Goal: Obtain resource: Obtain resource

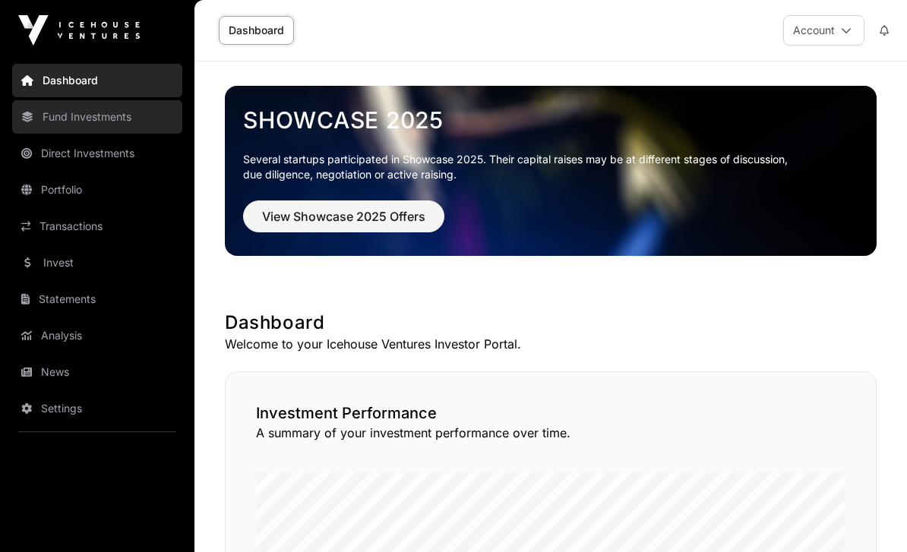
click at [49, 127] on link "Fund Investments" at bounding box center [97, 116] width 170 height 33
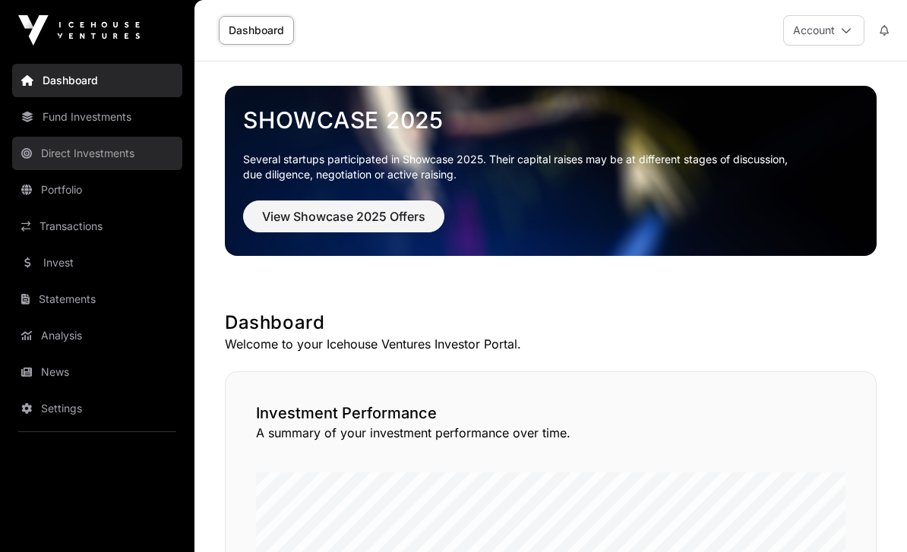
click at [60, 167] on link "Direct Investments" at bounding box center [97, 153] width 170 height 33
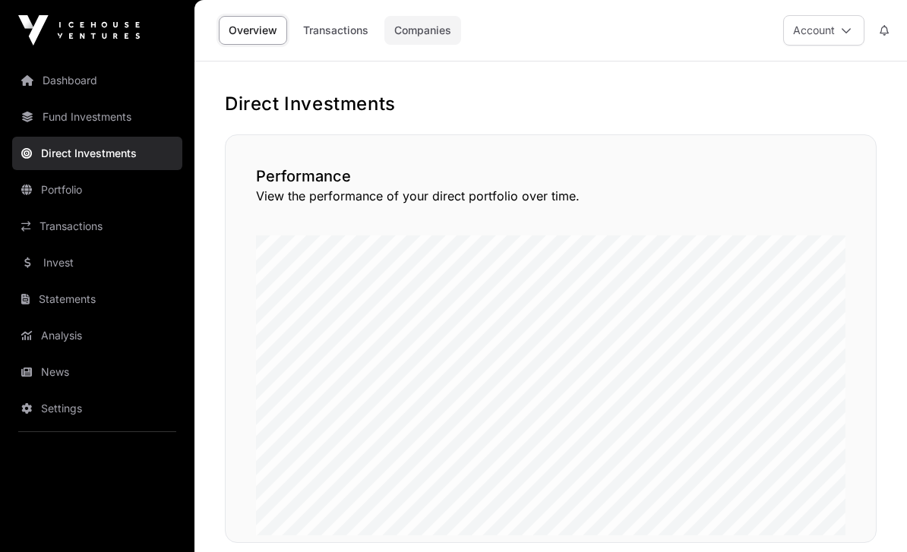
click at [418, 43] on link "Companies" at bounding box center [422, 30] width 77 height 29
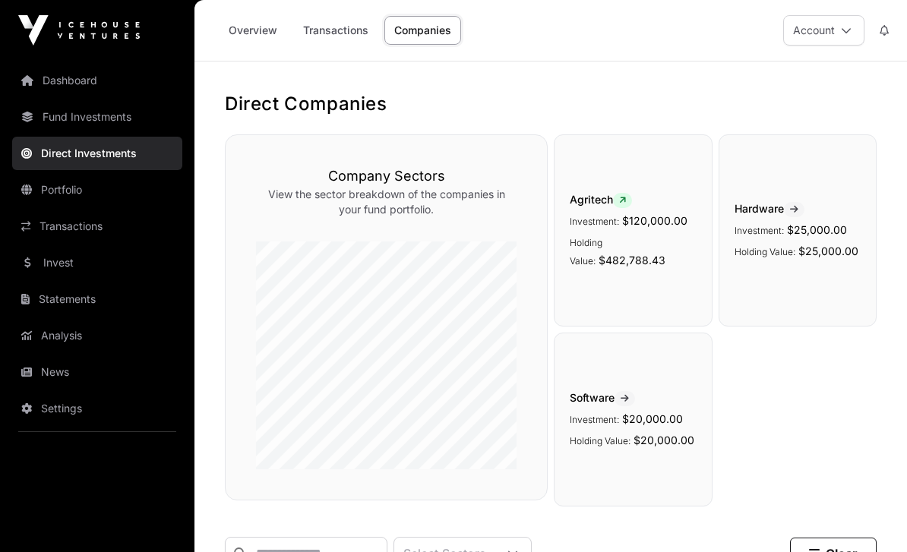
click at [413, 31] on link "Companies" at bounding box center [422, 30] width 77 height 29
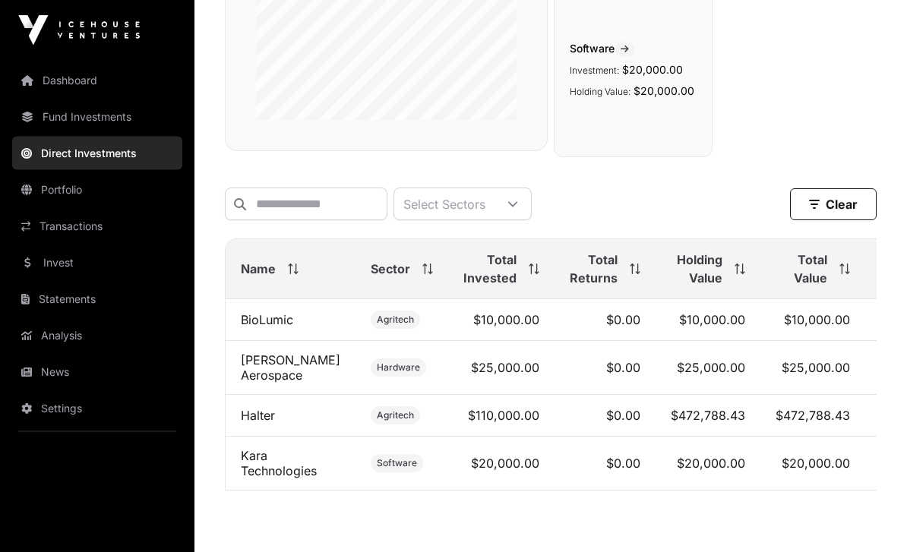
scroll to position [369, 0]
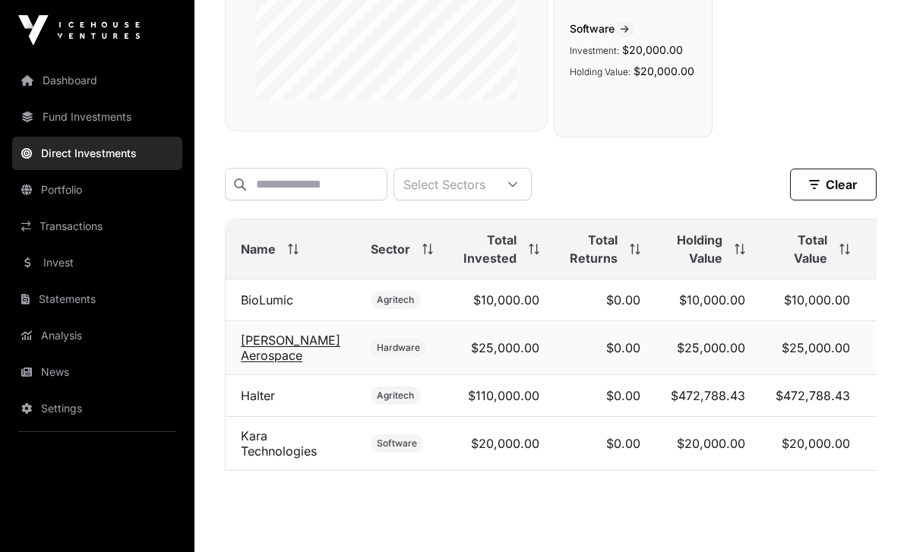
click at [263, 343] on link "[PERSON_NAME] Aerospace" at bounding box center [291, 348] width 100 height 30
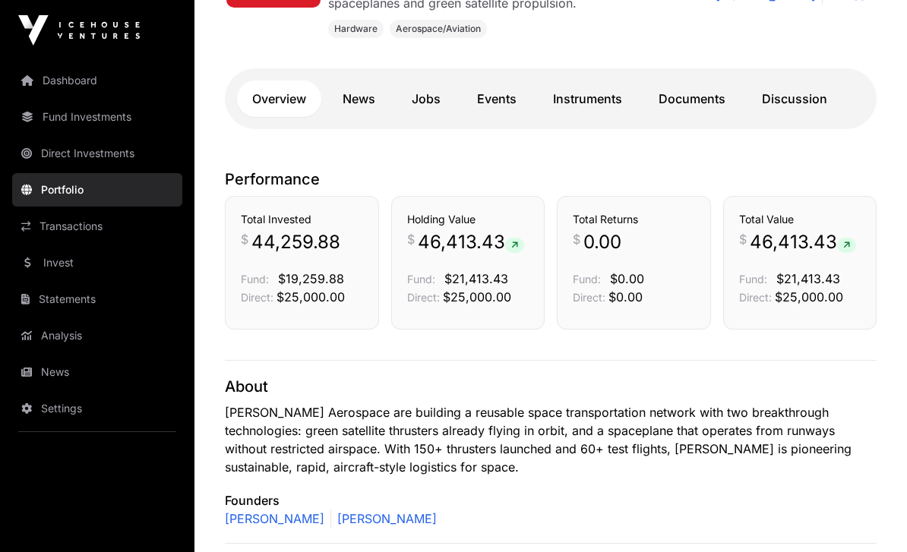
scroll to position [318, 0]
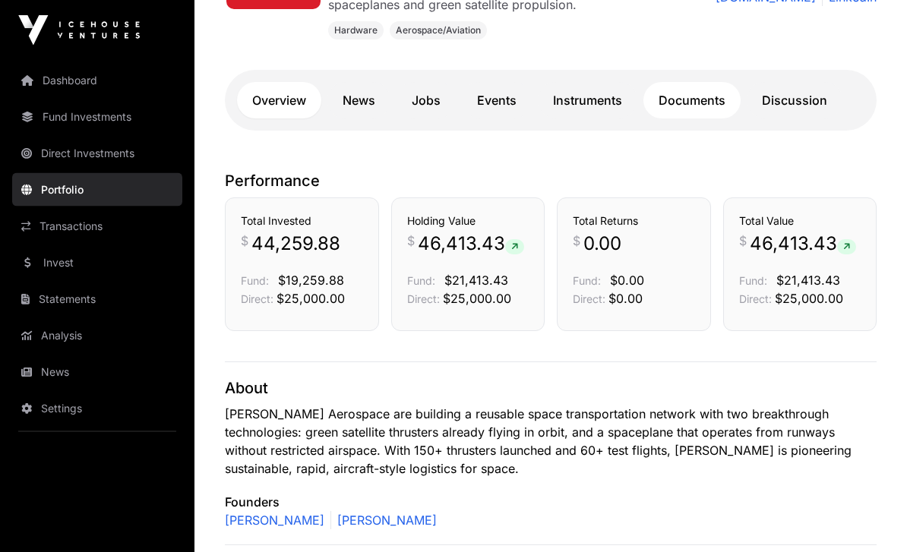
click at [686, 111] on link "Documents" at bounding box center [691, 101] width 97 height 36
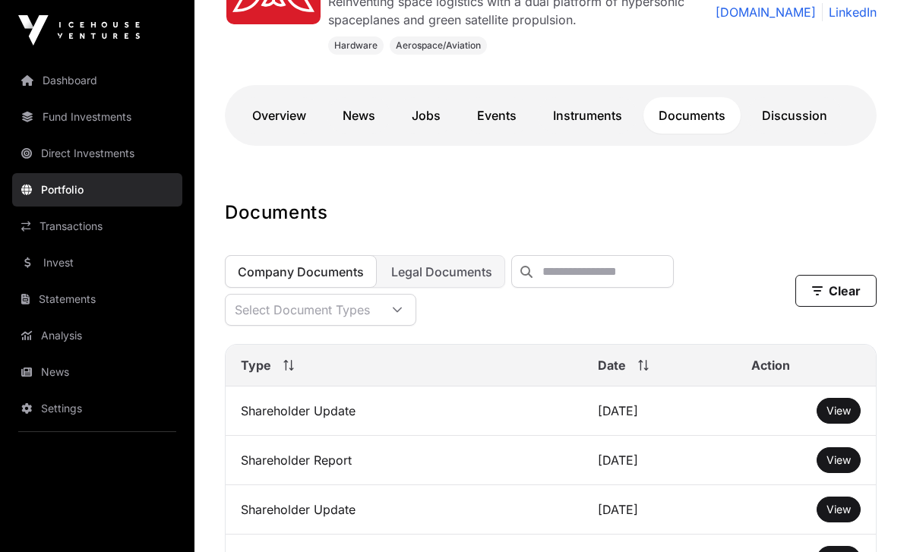
scroll to position [309, 0]
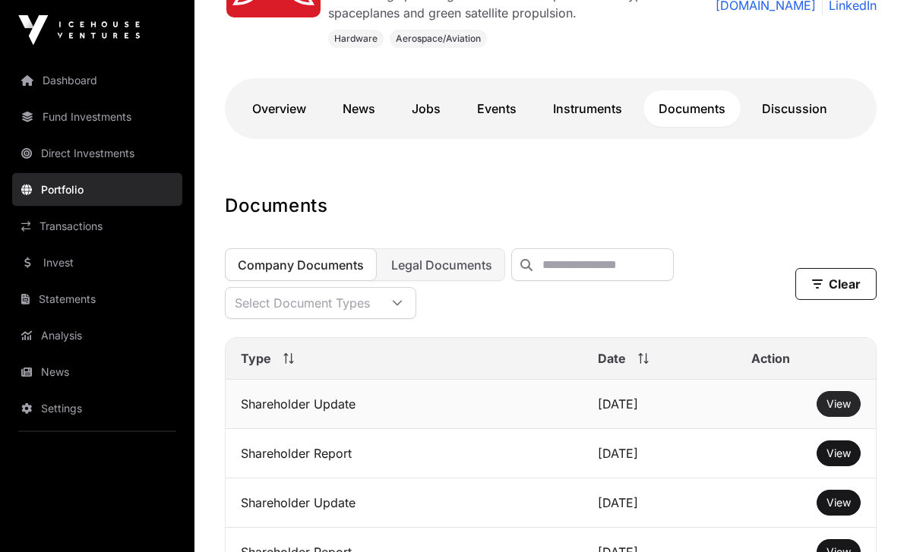
click at [836, 405] on span "View" at bounding box center [839, 404] width 24 height 13
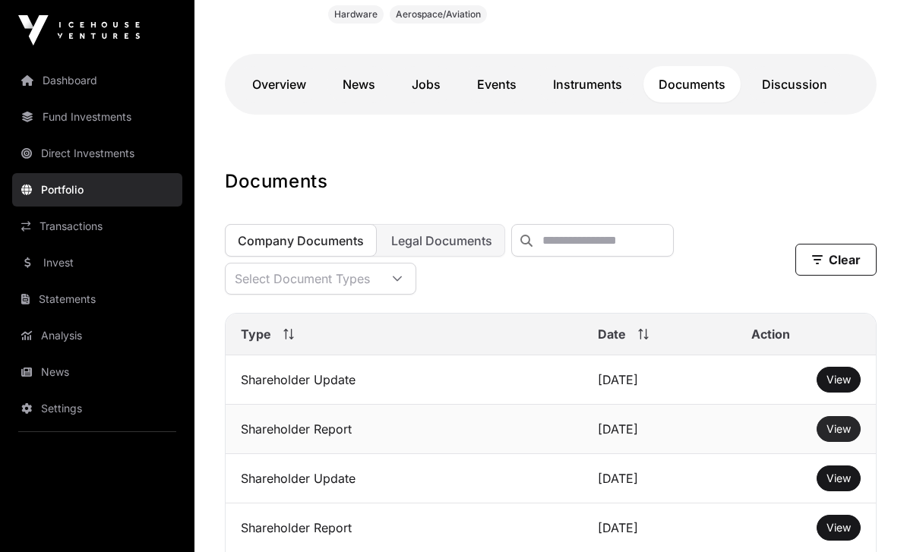
click at [841, 435] on span "View" at bounding box center [839, 428] width 24 height 13
